Goal: Transaction & Acquisition: Purchase product/service

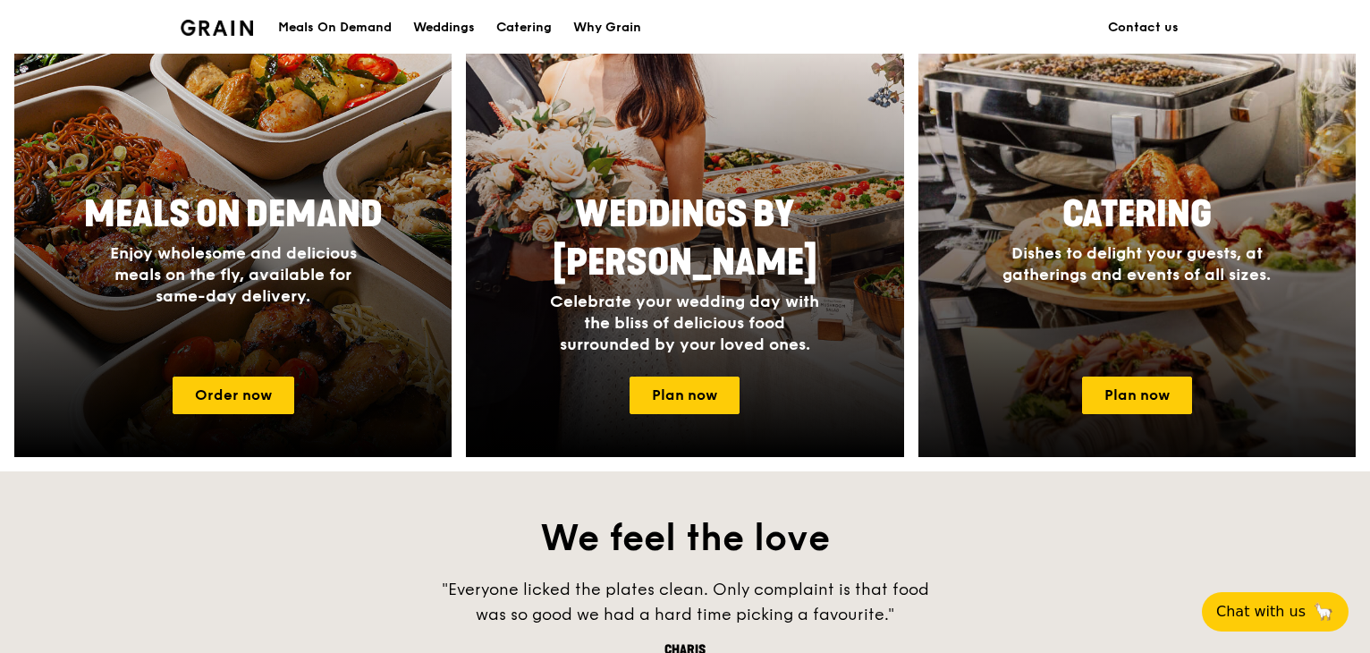
scroll to position [805, 0]
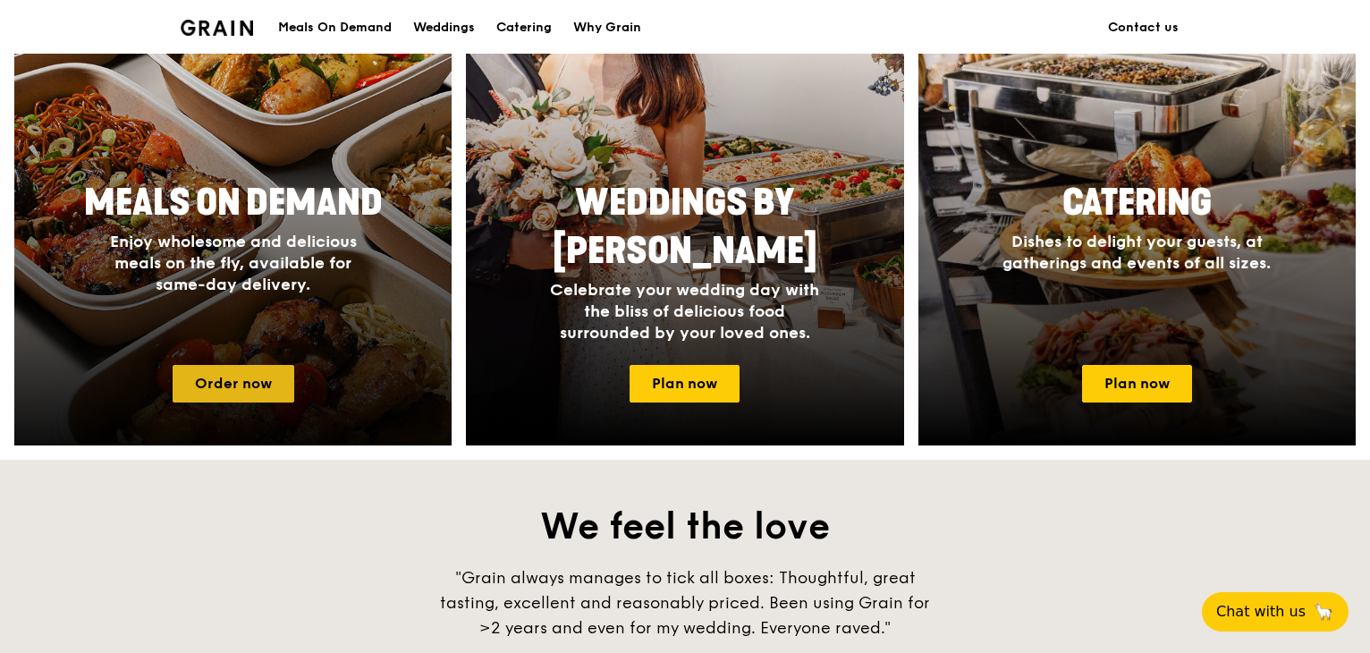
click at [236, 373] on link "Order now" at bounding box center [234, 384] width 122 height 38
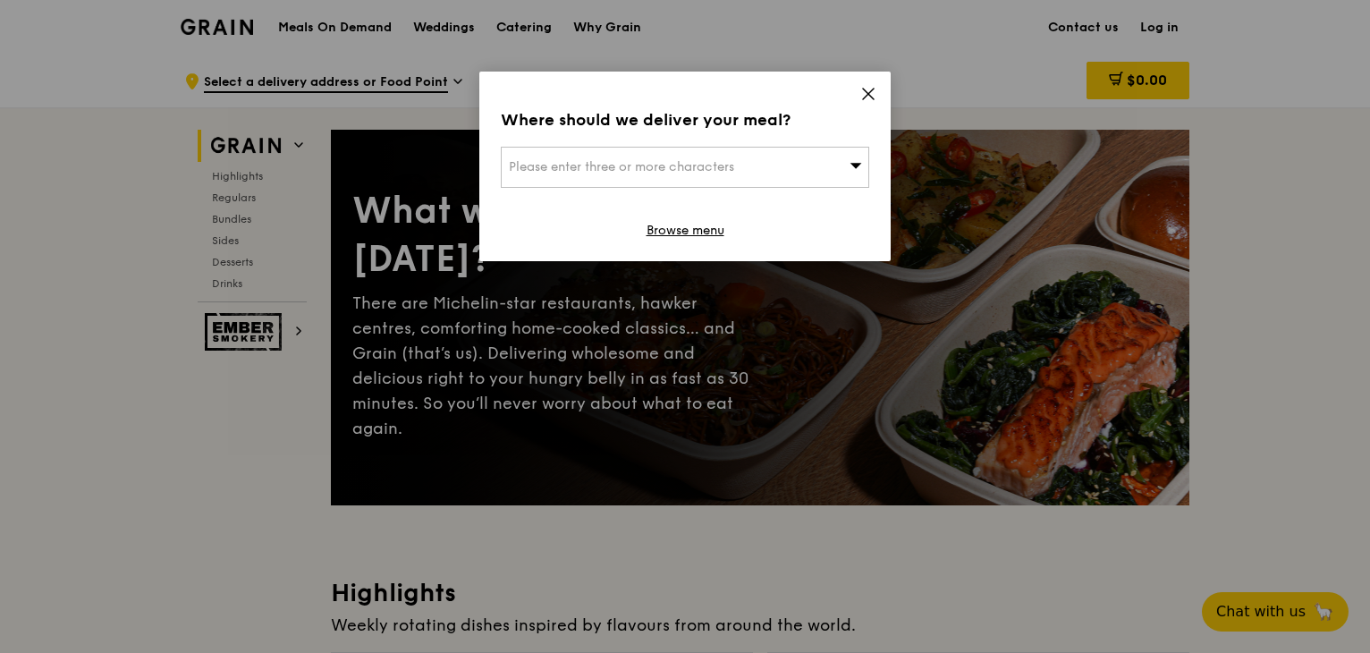
click at [751, 167] on div "Please enter three or more characters" at bounding box center [685, 167] width 368 height 41
click at [755, 160] on input "search" at bounding box center [685, 167] width 367 height 39
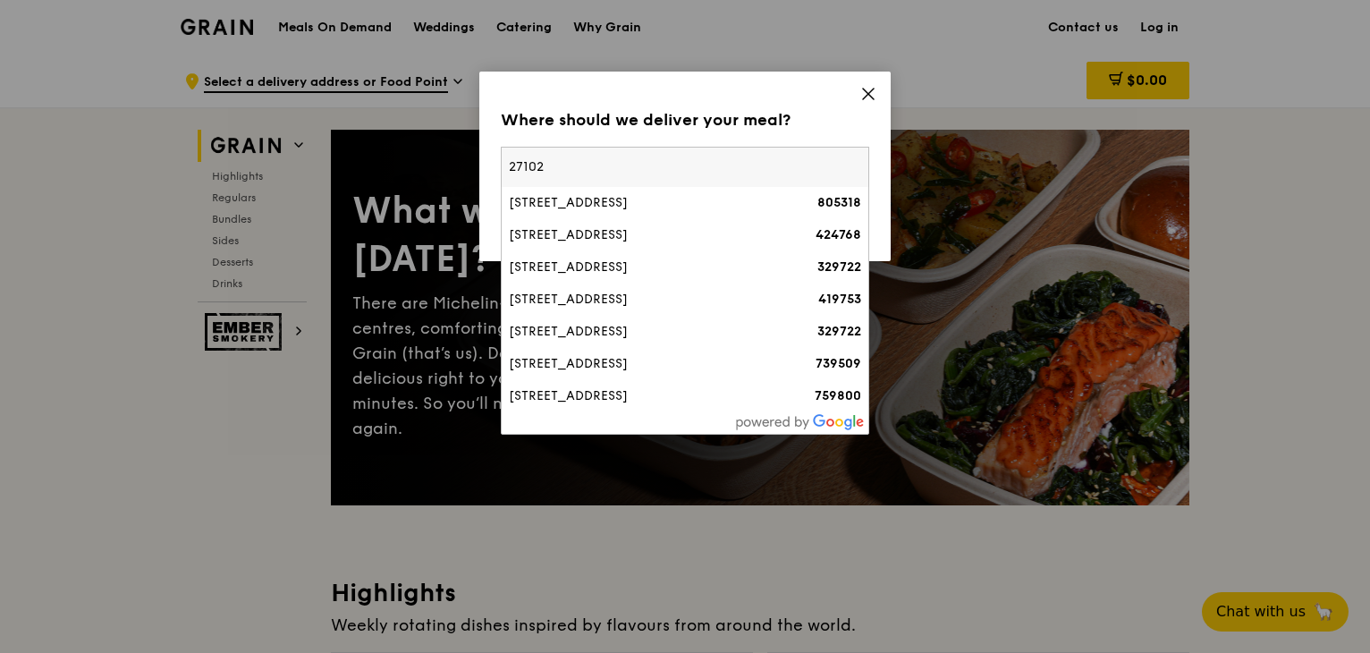
type input "271021"
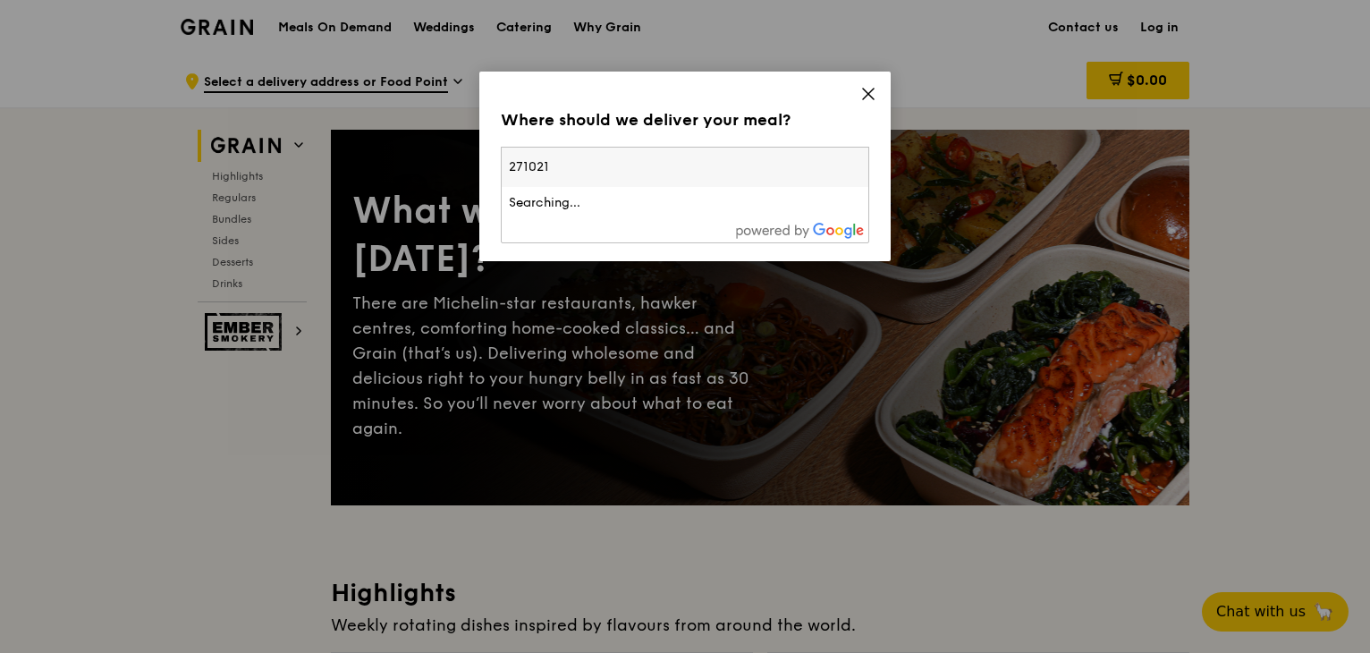
drag, startPoint x: 593, startPoint y: 155, endPoint x: 346, endPoint y: 183, distance: 248.4
click at [346, 183] on div "Where should we deliver your meal? Please enter three or more characters 271021…" at bounding box center [685, 326] width 1370 height 653
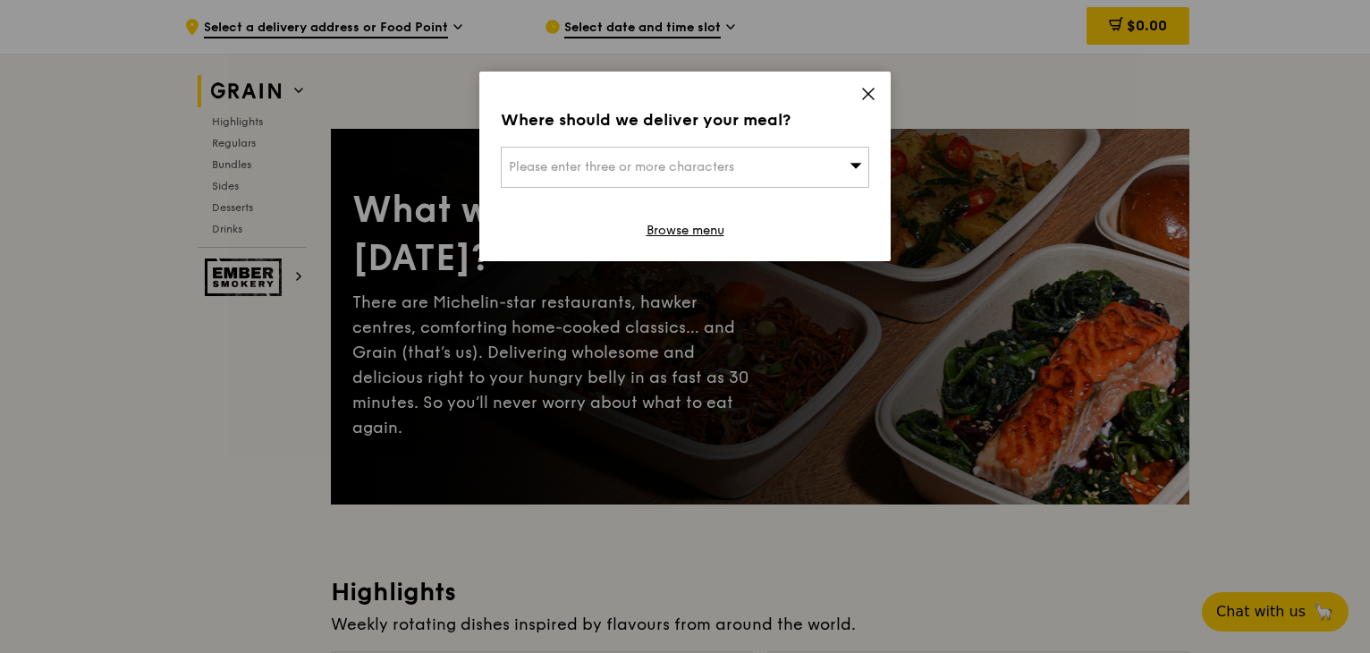
scroll to position [570, 0]
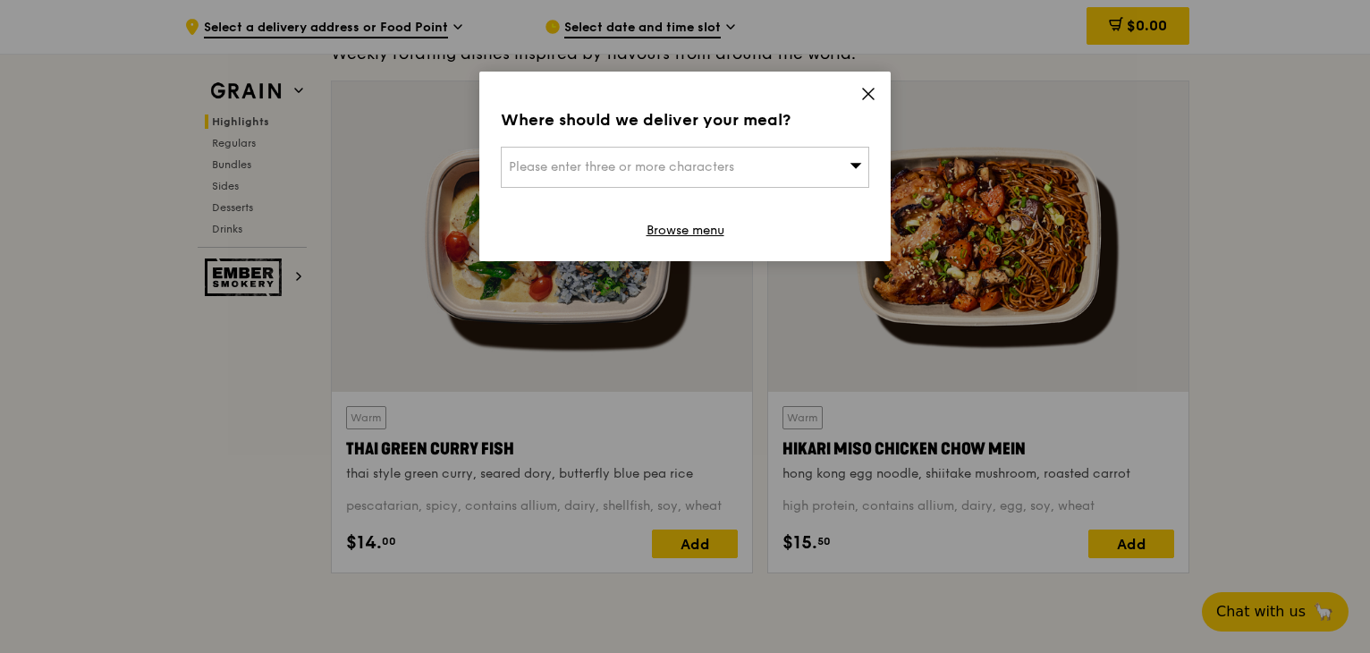
click at [700, 165] on span "Please enter three or more characters" at bounding box center [621, 166] width 225 height 15
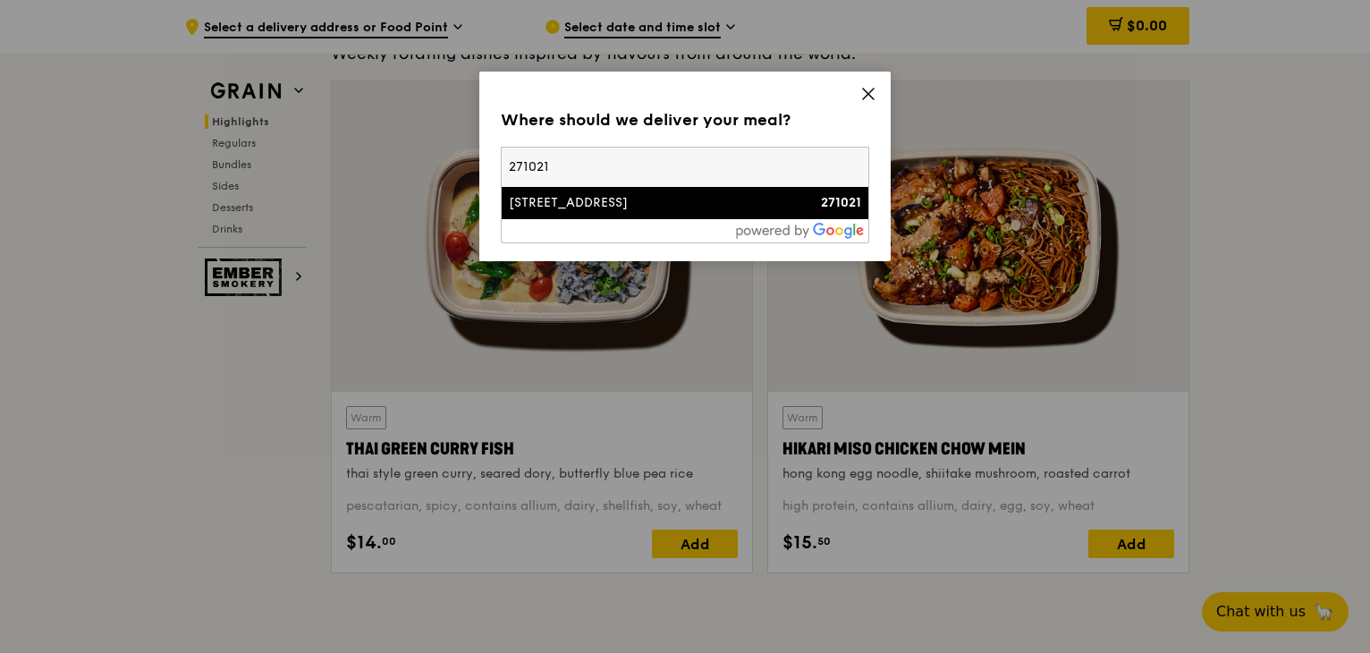
click at [608, 210] on div "21 Holland Drive" at bounding box center [641, 203] width 265 height 18
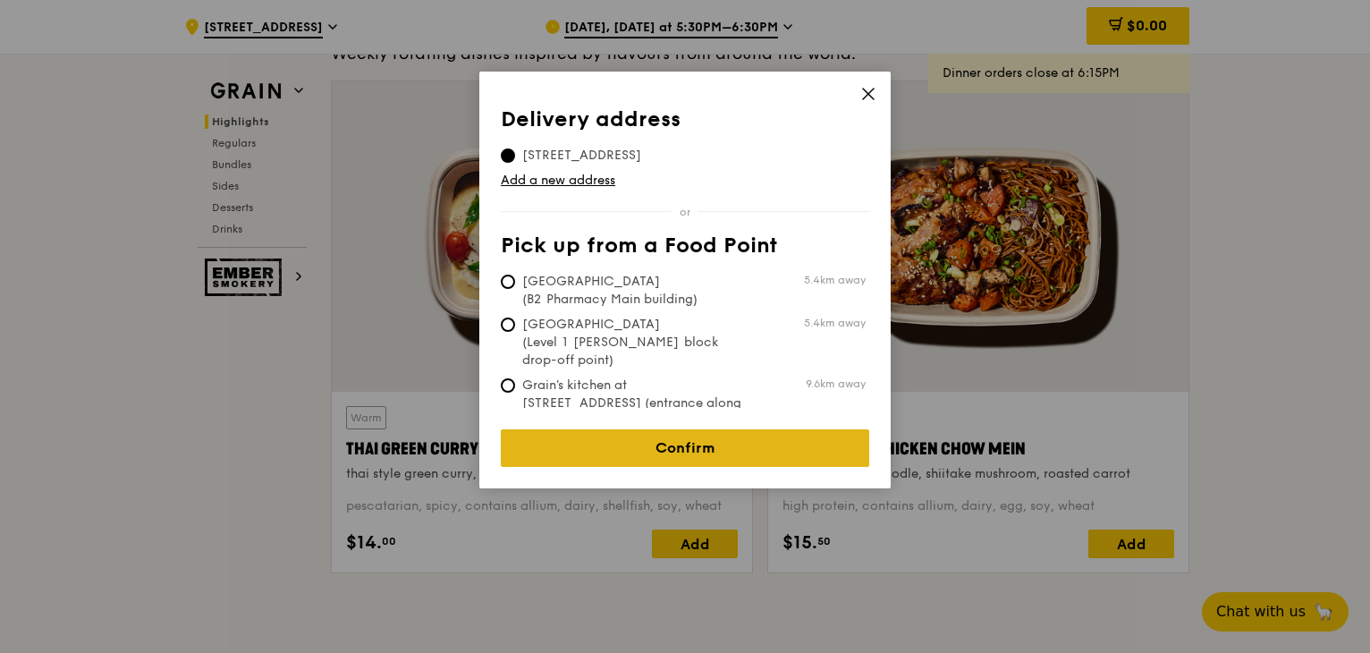
click at [739, 441] on link "Confirm" at bounding box center [685, 448] width 368 height 38
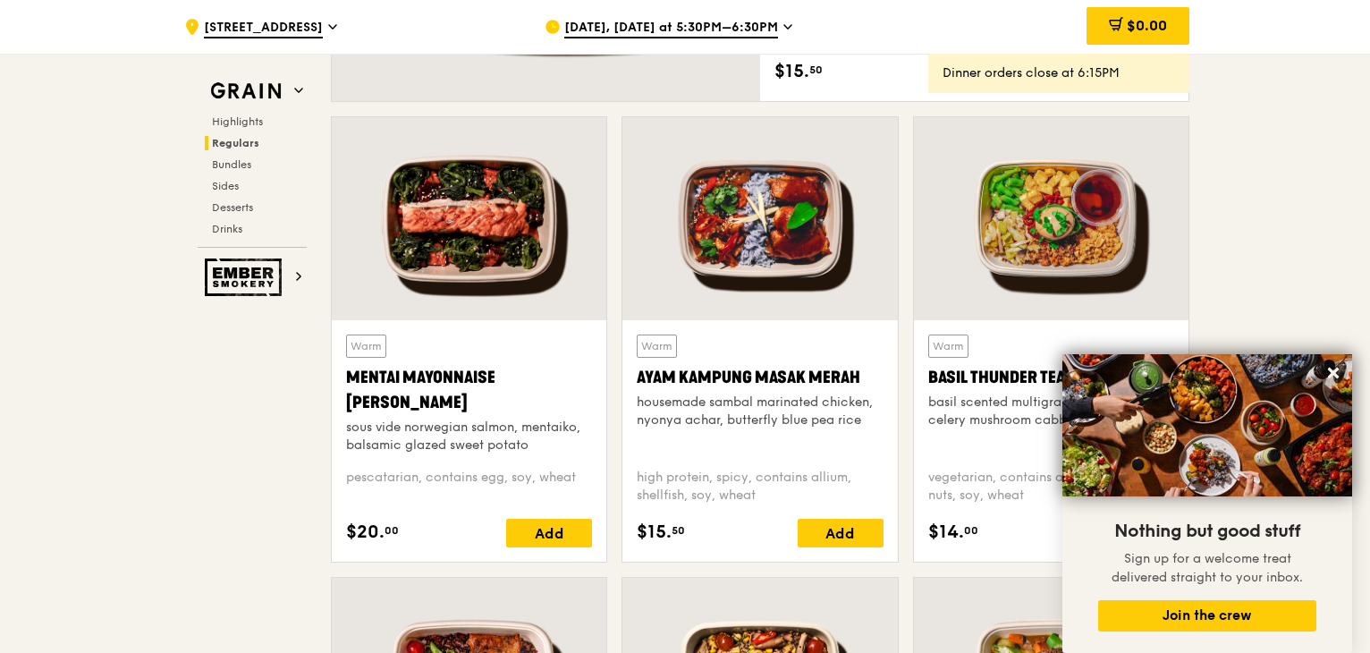
scroll to position [1643, 0]
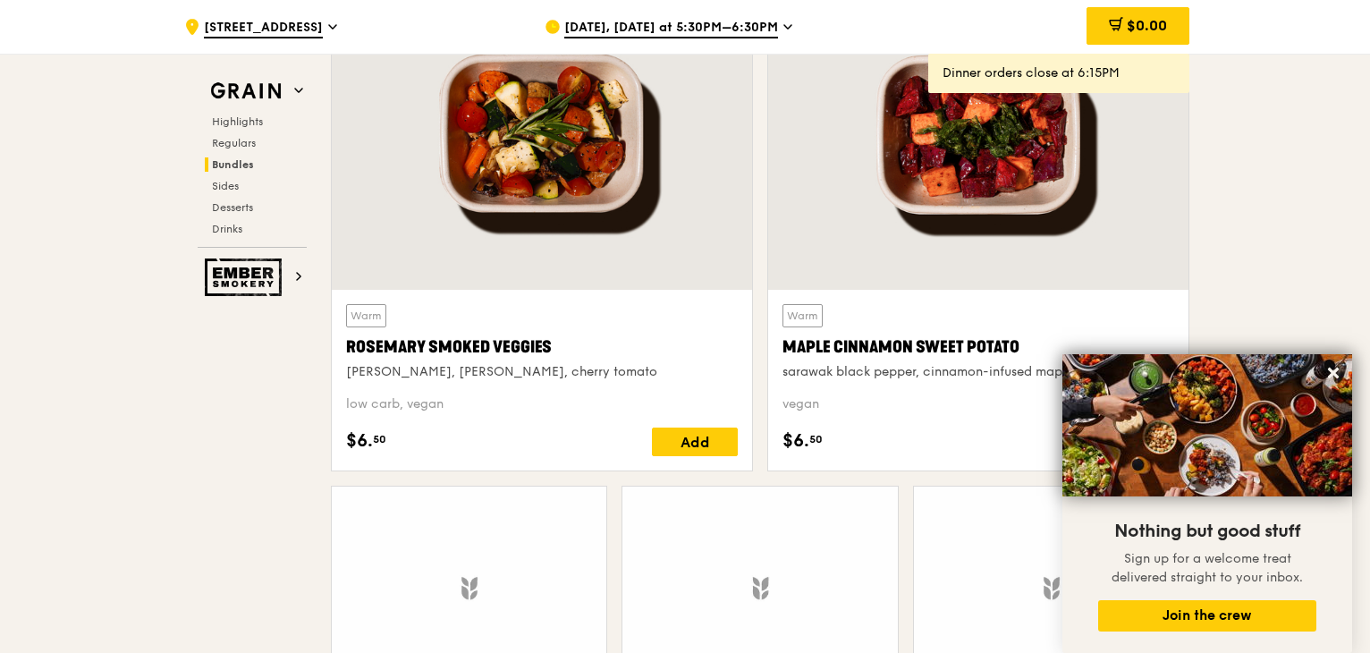
scroll to position [4326, 0]
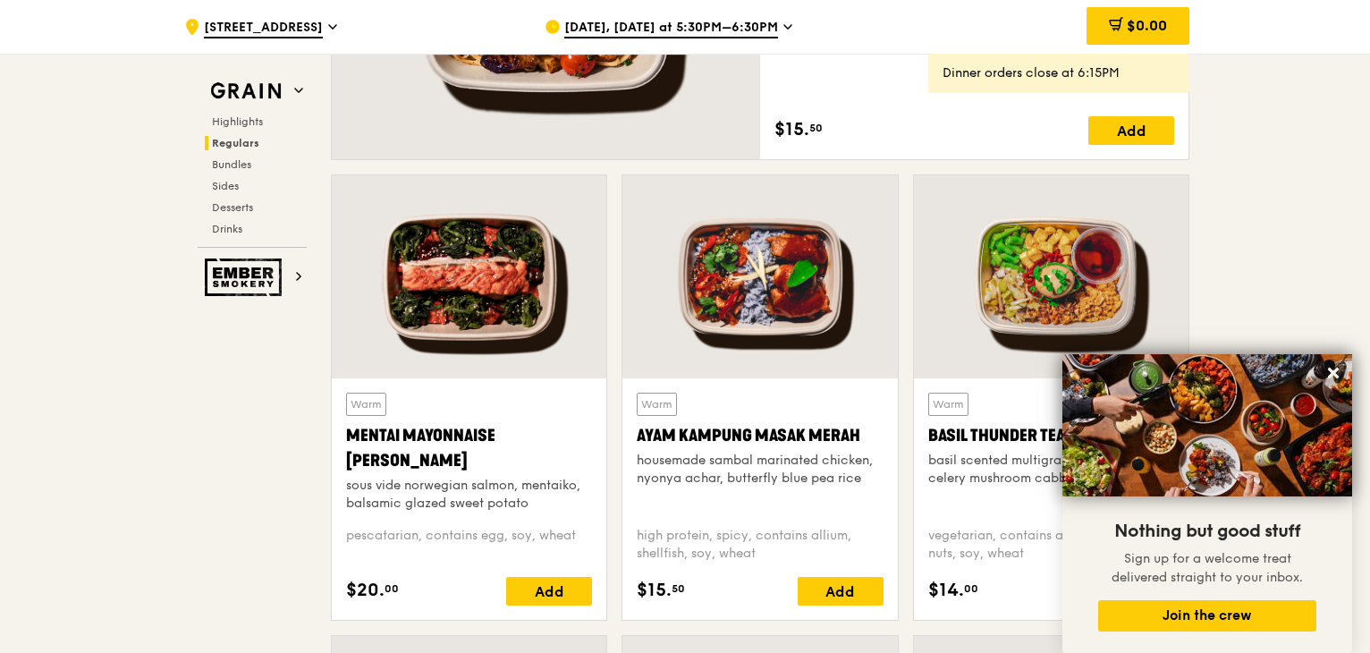
scroll to position [1197, 0]
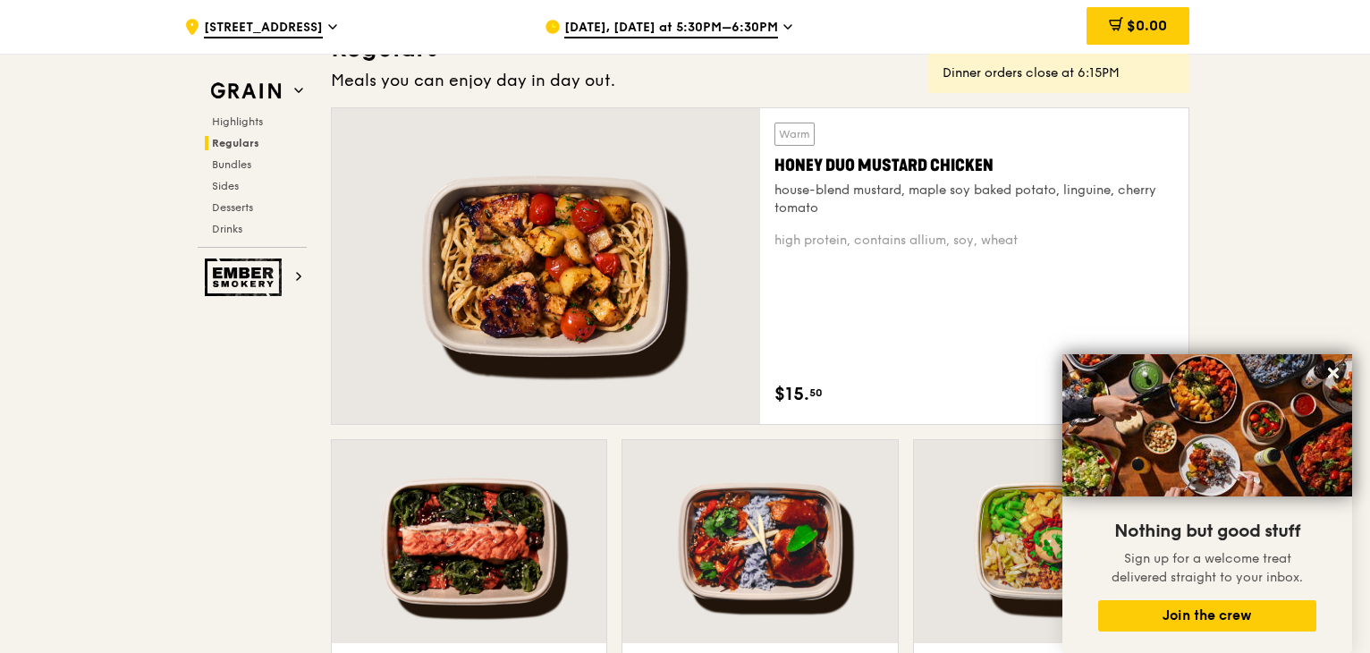
click at [975, 162] on div "Honey Duo Mustard Chicken" at bounding box center [974, 165] width 400 height 25
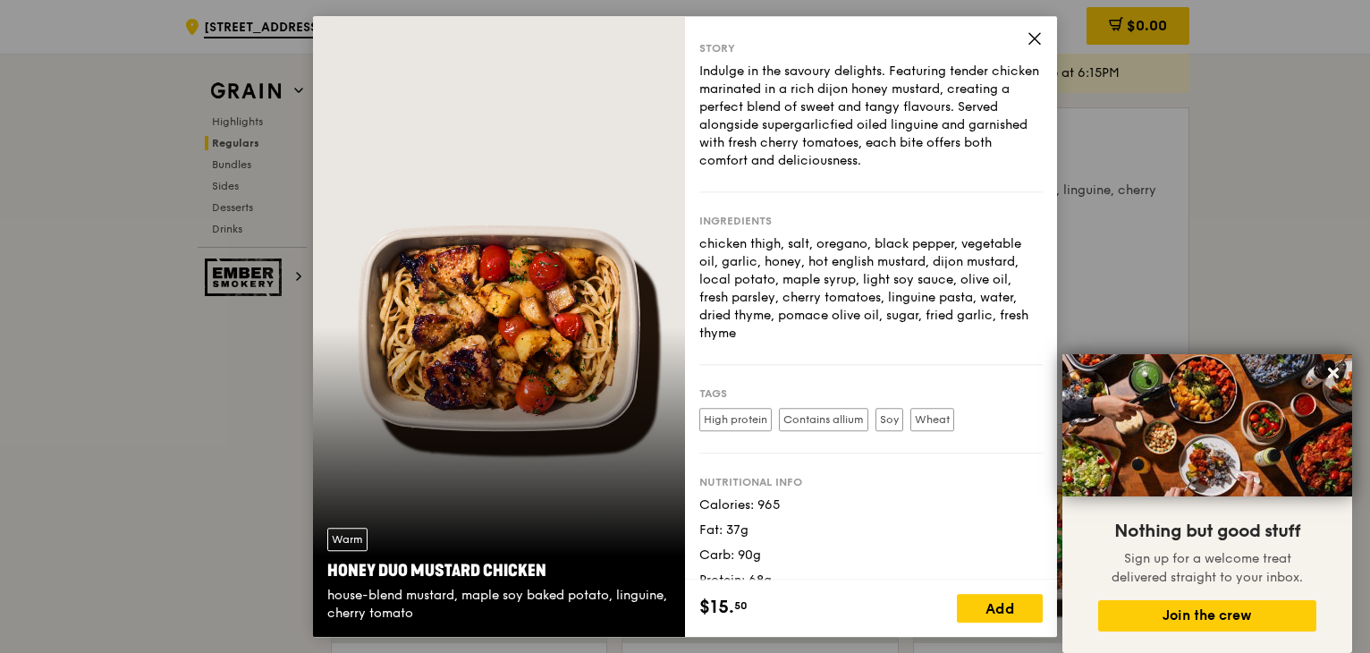
scroll to position [0, 0]
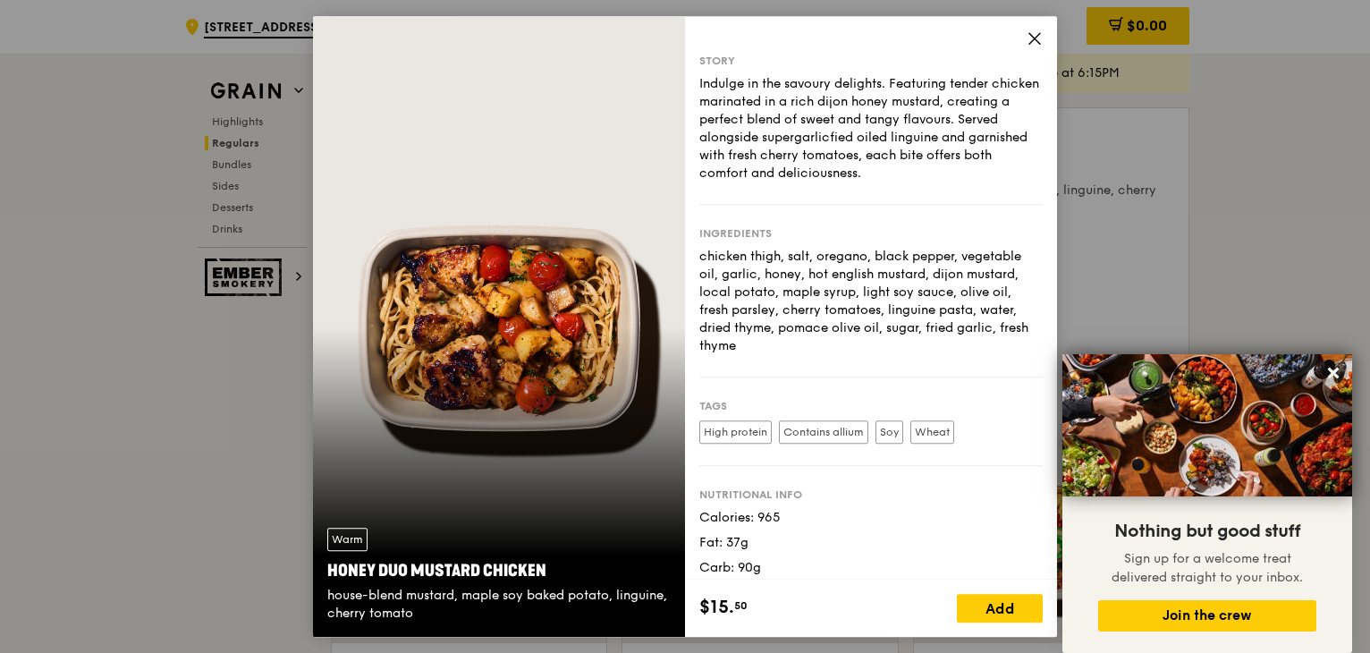
click at [1028, 40] on icon at bounding box center [1034, 38] width 16 height 16
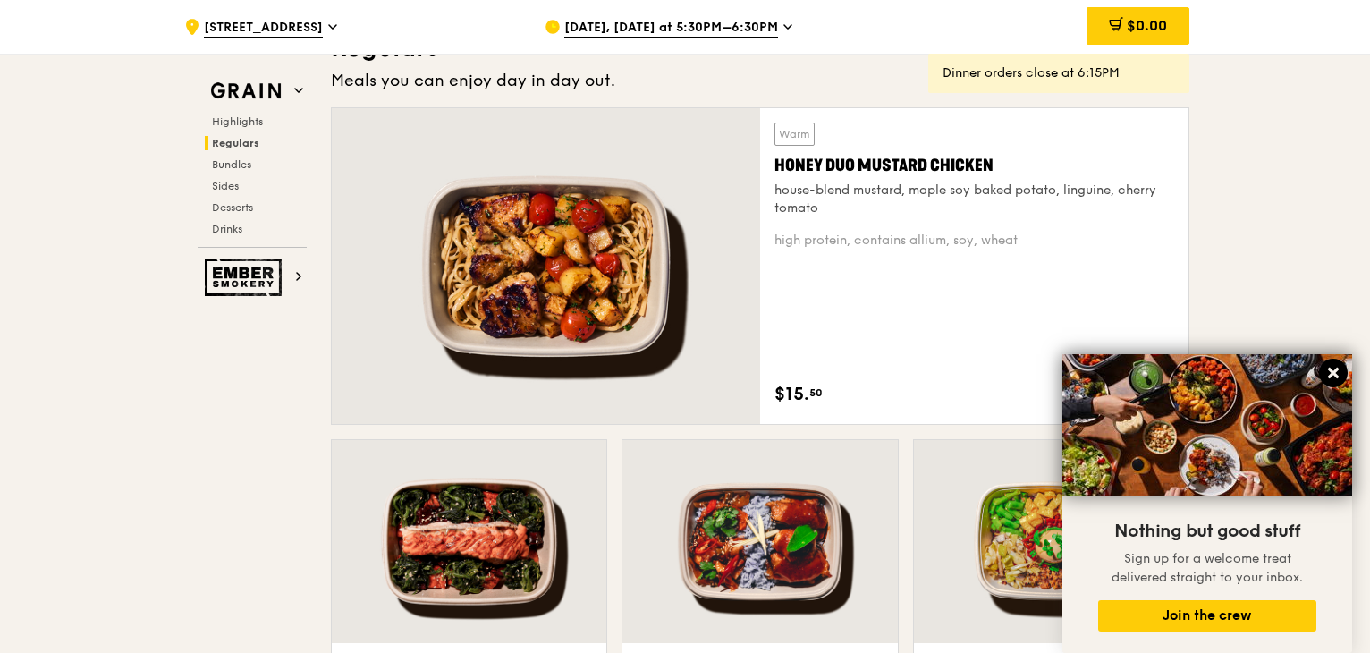
click at [1336, 367] on icon at bounding box center [1333, 373] width 16 height 16
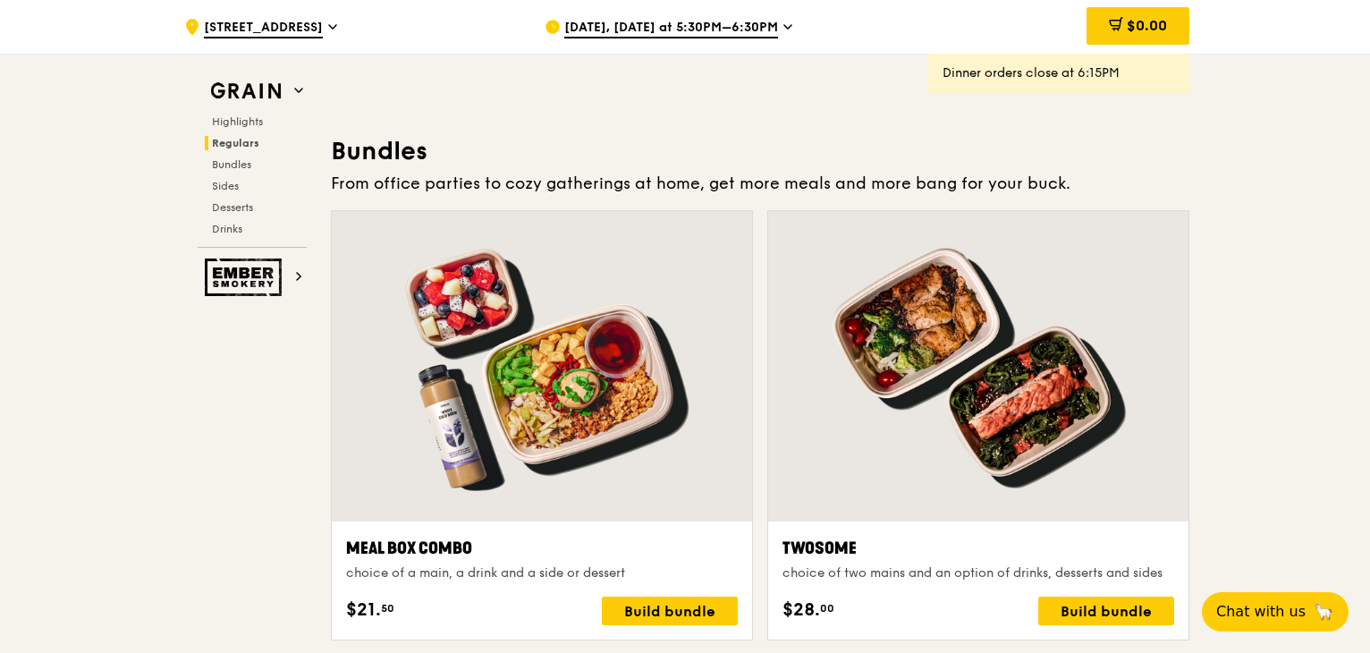
scroll to position [2538, 0]
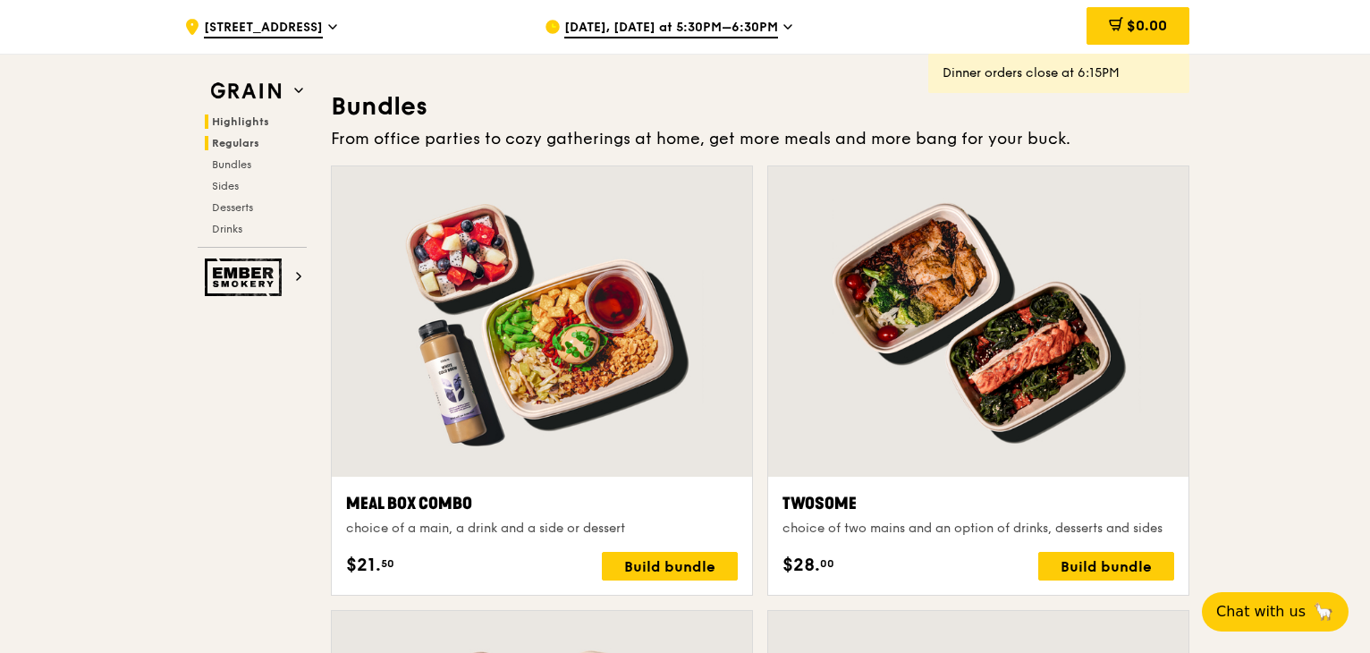
click at [230, 117] on span "Highlights" at bounding box center [240, 121] width 57 height 13
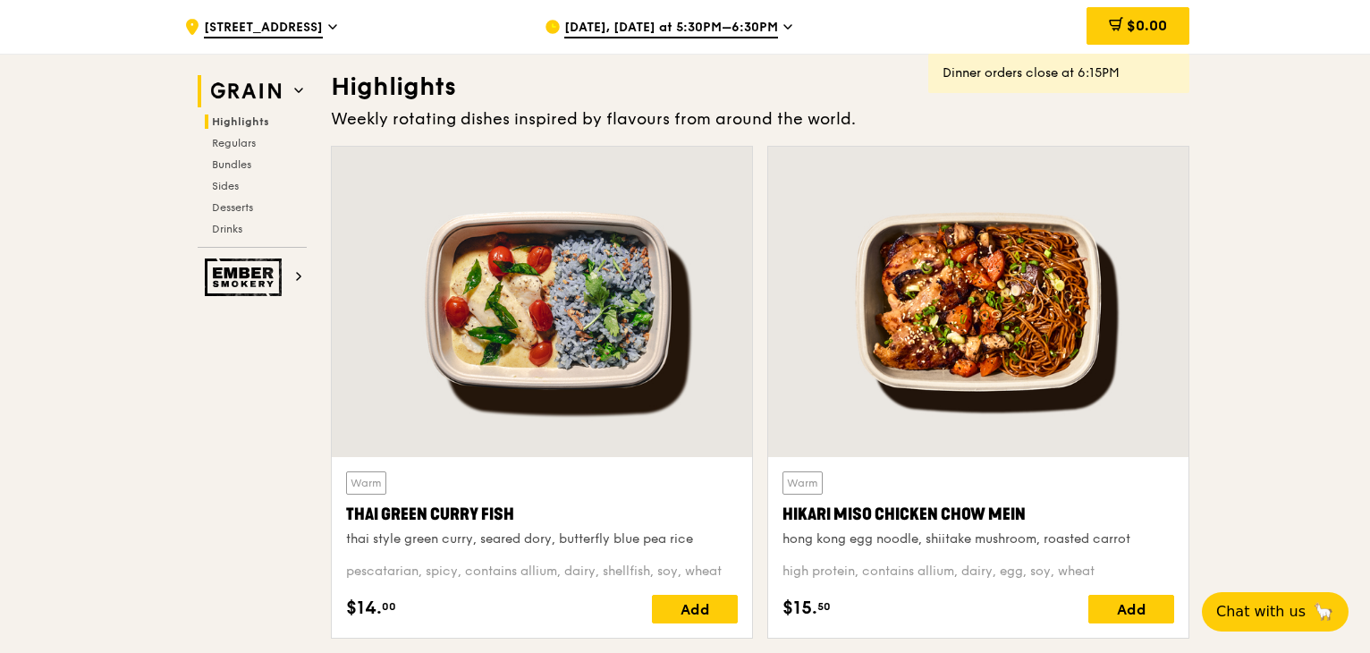
scroll to position [504, 0]
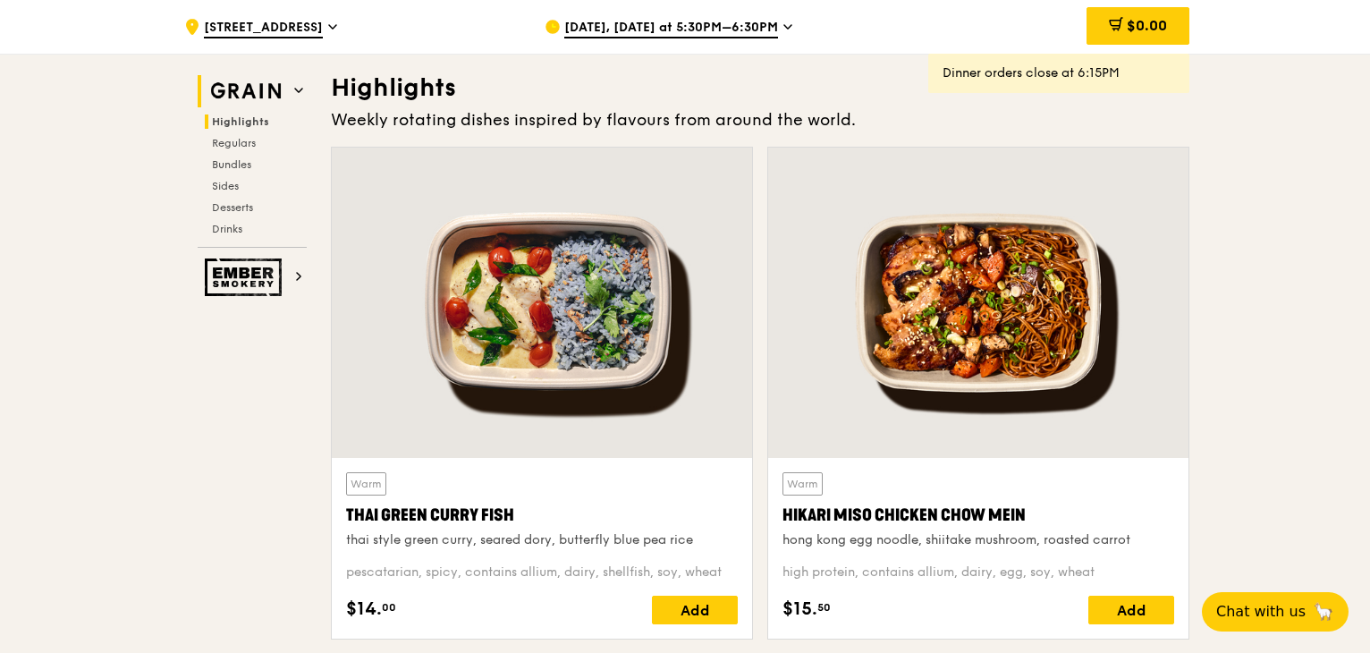
click at [280, 85] on img at bounding box center [246, 91] width 82 height 32
click at [294, 96] on span at bounding box center [298, 90] width 9 height 15
click at [790, 16] on div "Oct 15, Today at 5:30PM–6:30PM" at bounding box center [710, 27] width 332 height 54
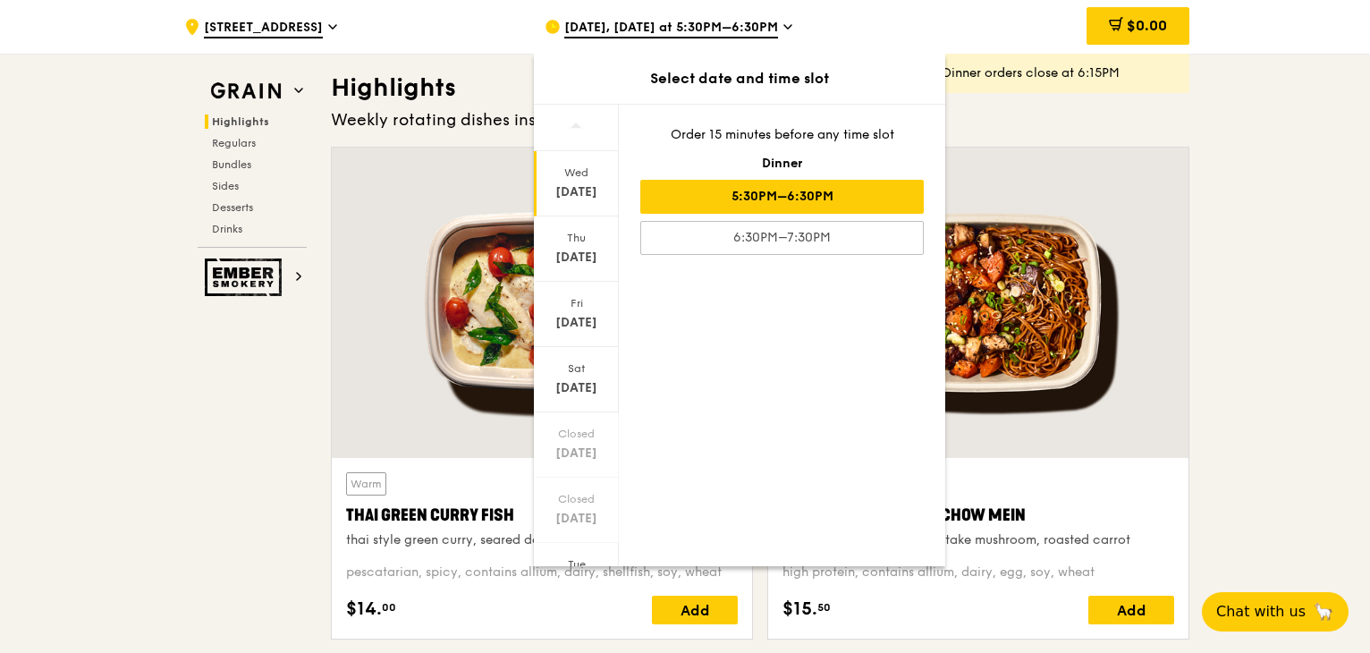
click at [787, 22] on div "Oct 15, Today at 5:30PM–6:30PM" at bounding box center [710, 27] width 332 height 54
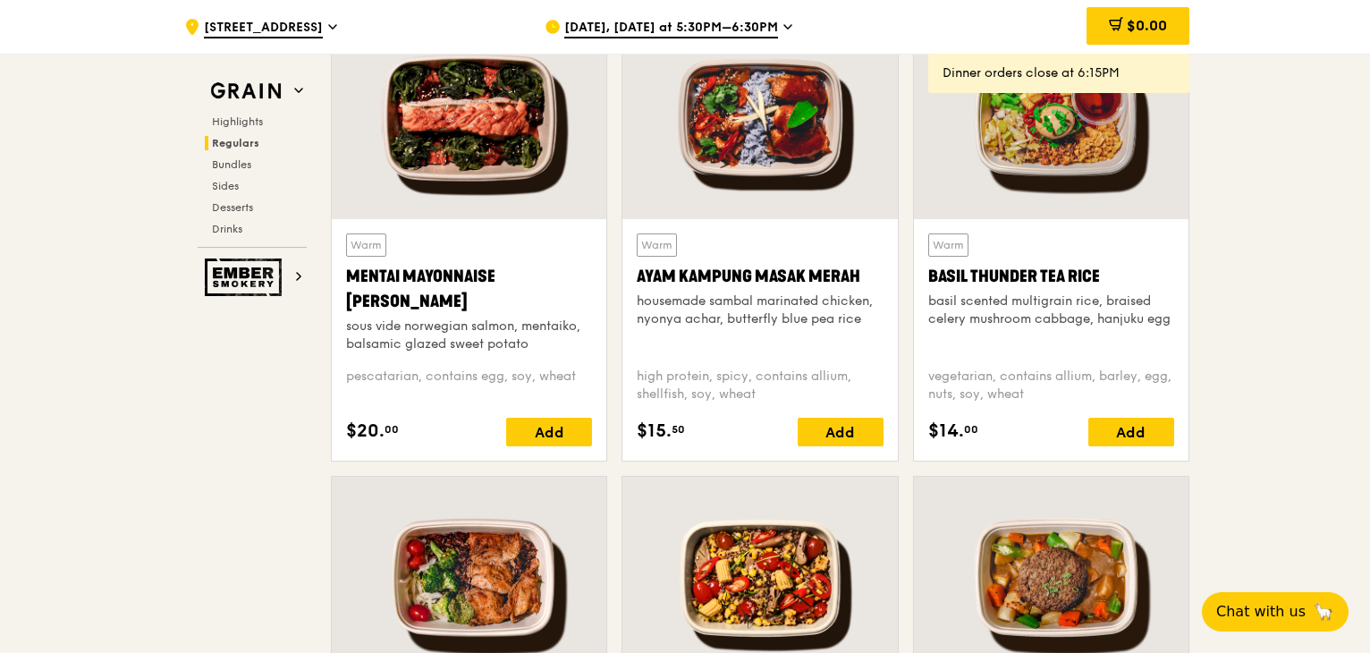
scroll to position [1700, 0]
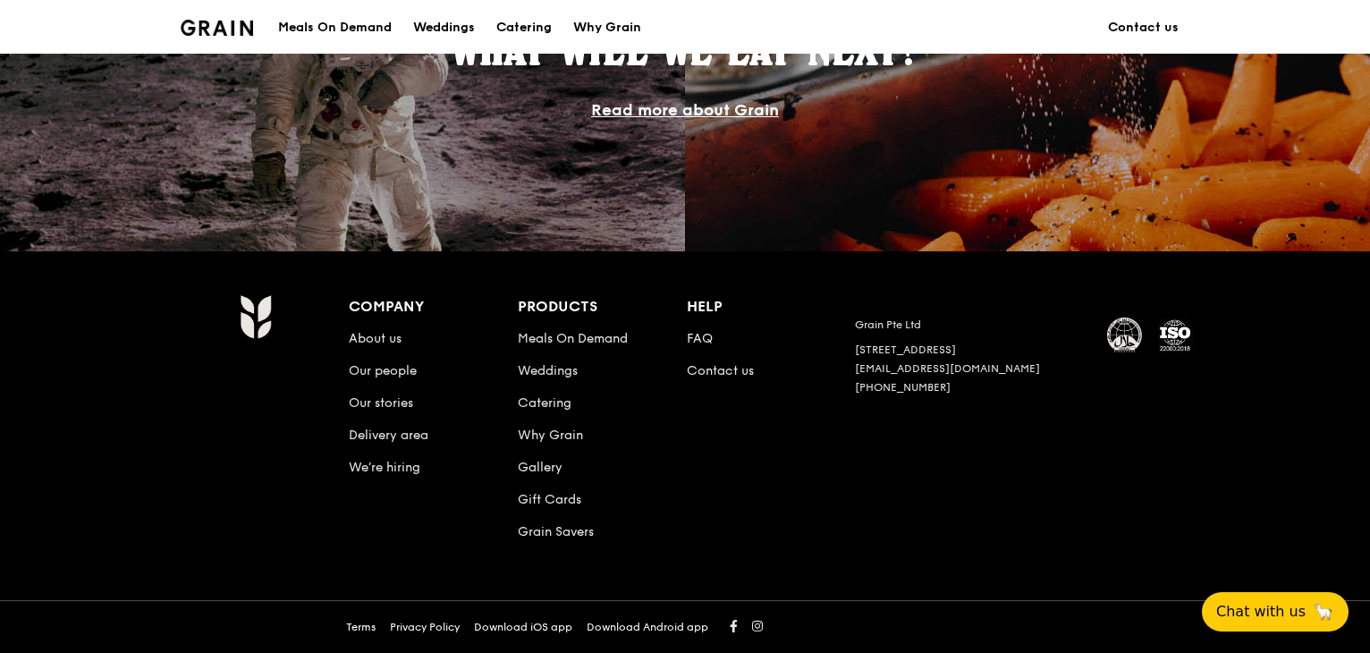
scroll to position [805, 0]
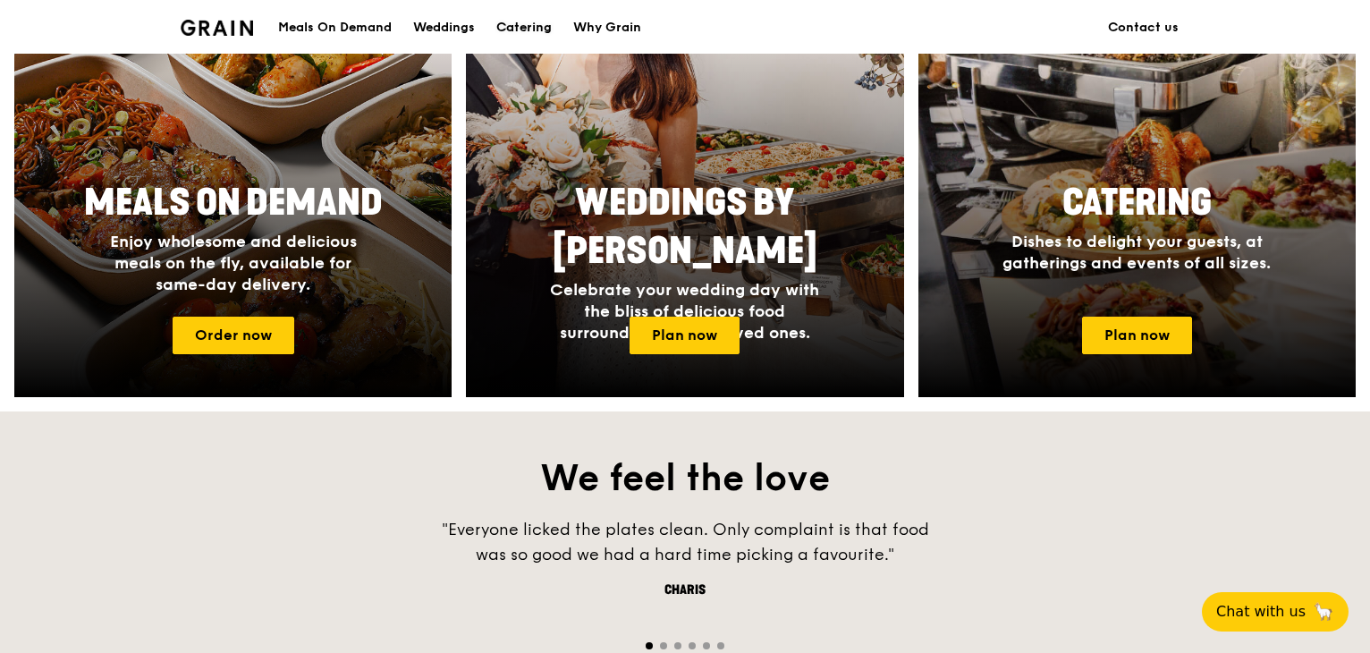
click at [543, 21] on div "Catering" at bounding box center [523, 28] width 55 height 54
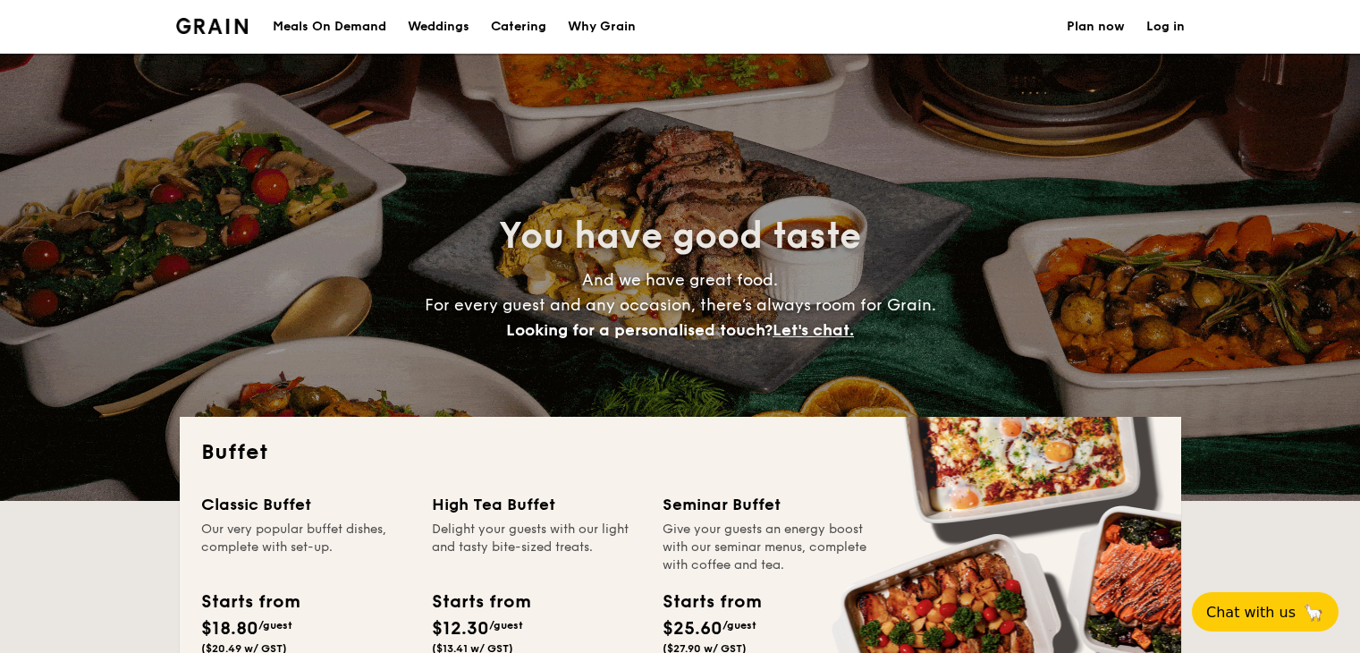
select select
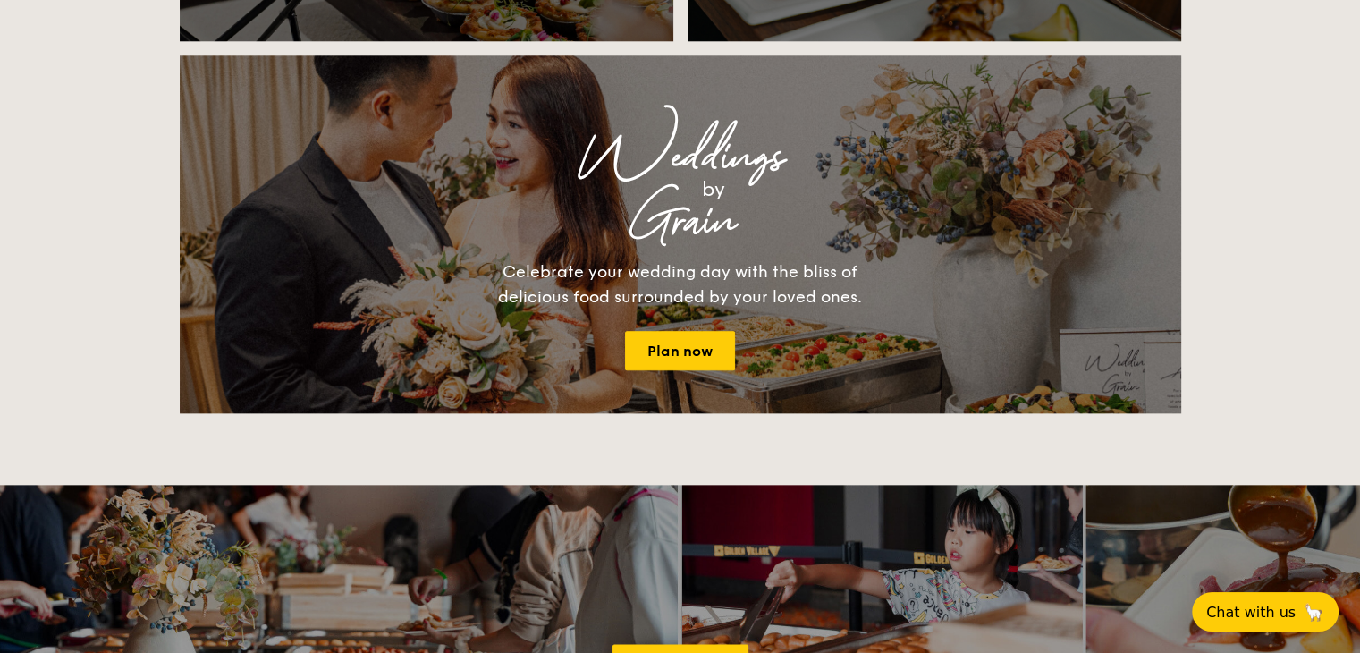
scroll to position [1877, 0]
